Goal: Share content: Share content

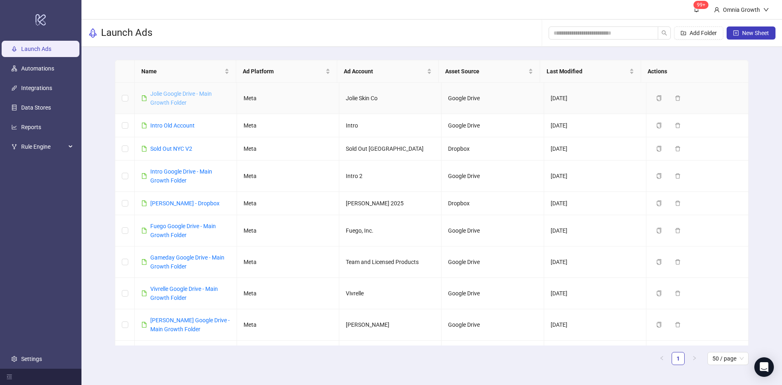
click at [184, 99] on link "Jolie Google Drive - Main Growth Folder" at bounding box center [181, 97] width 62 height 15
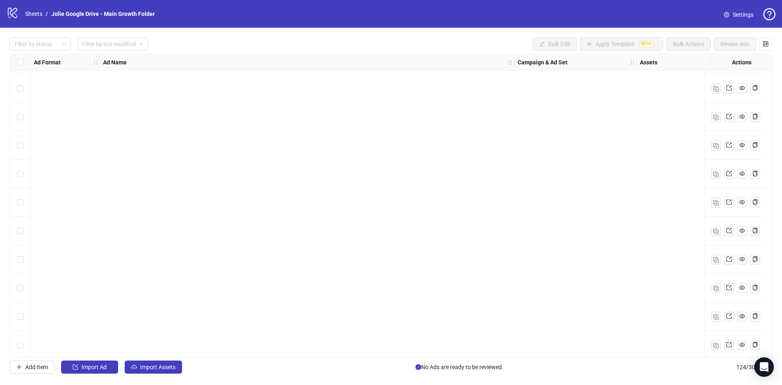
scroll to position [3254, 0]
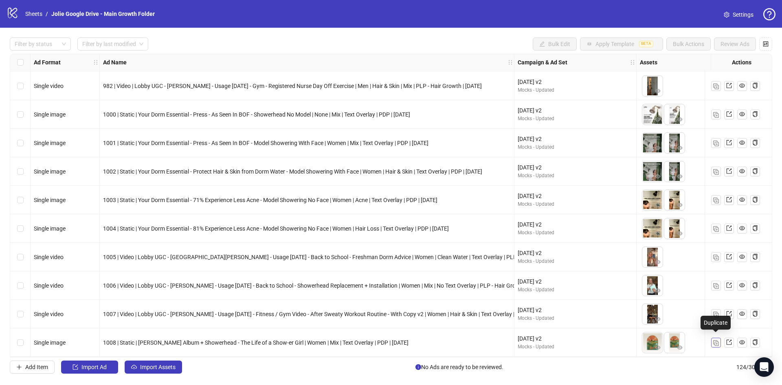
click at [720, 340] on button "button" at bounding box center [717, 343] width 10 height 10
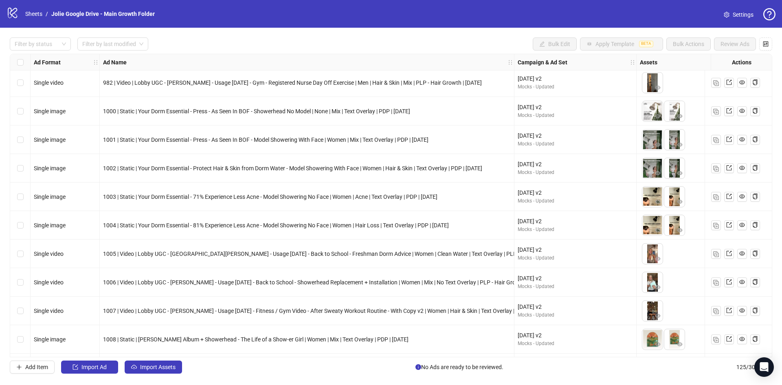
scroll to position [3283, 0]
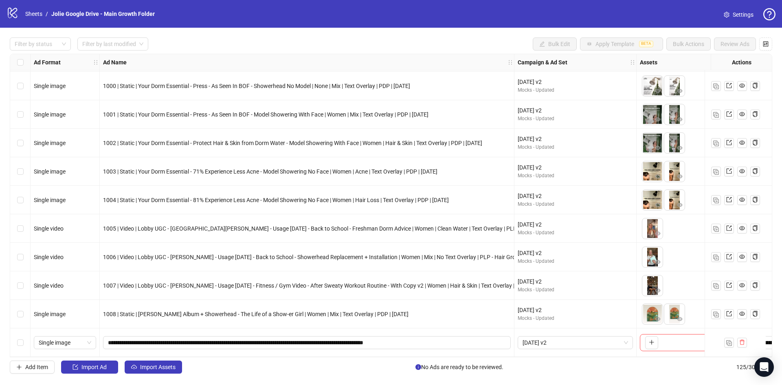
drag, startPoint x: 304, startPoint y: 353, endPoint x: 428, endPoint y: 354, distance: 124.7
click at [428, 354] on div "**********" at bounding box center [307, 342] width 415 height 29
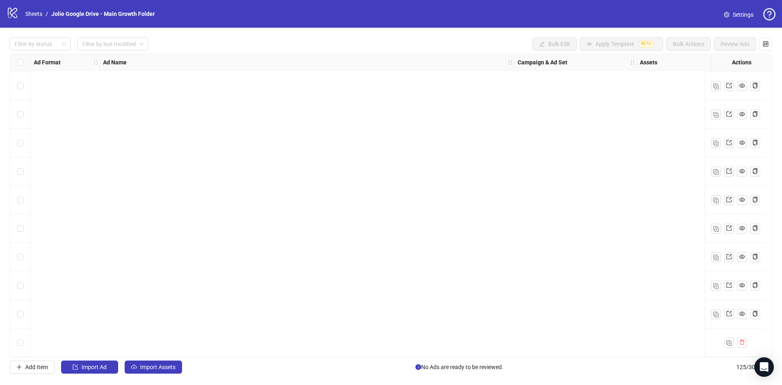
scroll to position [3283, 999]
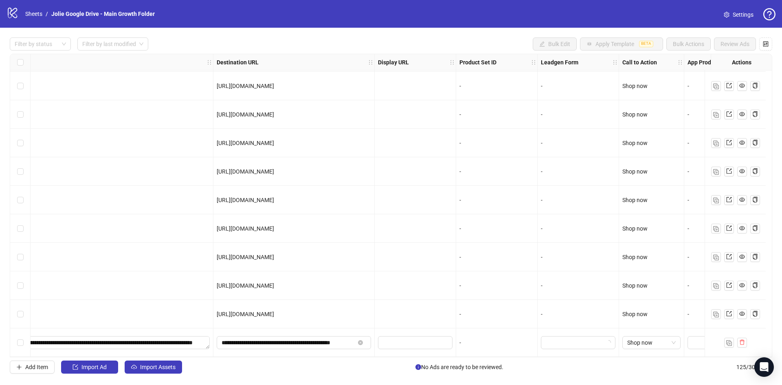
click at [274, 282] on span "[URL][DOMAIN_NAME]" at bounding box center [245, 285] width 57 height 7
copy span "[URL][DOMAIN_NAME]"
